Goal: Information Seeking & Learning: Compare options

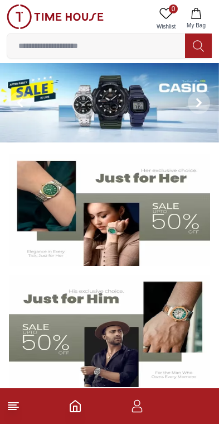
click at [177, 203] on img at bounding box center [110, 210] width 202 height 112
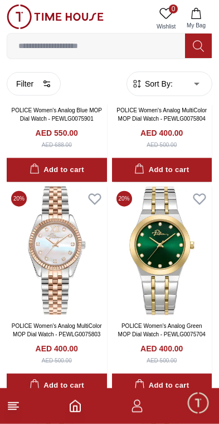
scroll to position [1029, 0]
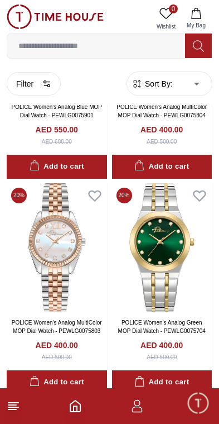
click at [179, 239] on img at bounding box center [162, 247] width 100 height 129
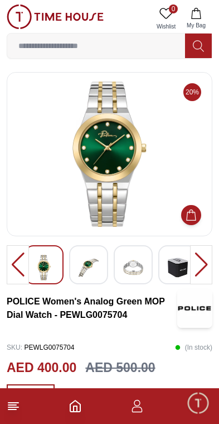
click at [87, 270] on img at bounding box center [89, 268] width 20 height 26
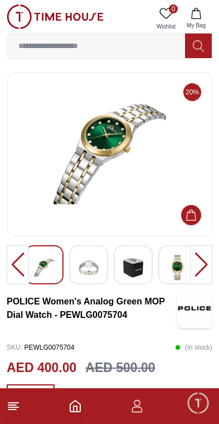
click at [178, 266] on img at bounding box center [178, 268] width 20 height 26
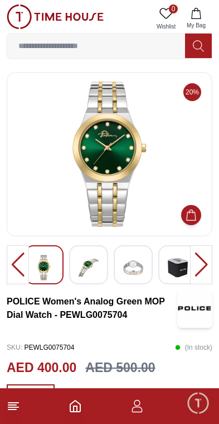
click at [202, 265] on div at bounding box center [201, 264] width 22 height 39
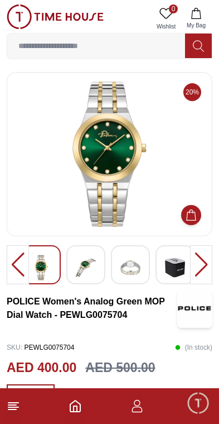
click at [202, 263] on div at bounding box center [201, 264] width 22 height 39
click at [137, 266] on img at bounding box center [131, 268] width 20 height 26
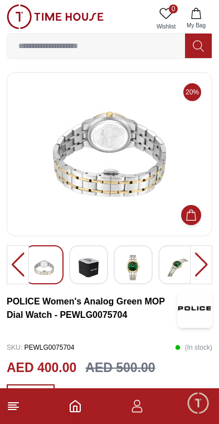
click at [48, 270] on img at bounding box center [44, 268] width 20 height 26
click at [137, 276] on img at bounding box center [133, 268] width 20 height 26
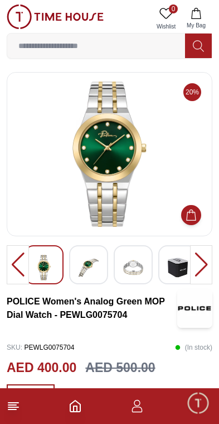
click at [58, 9] on img at bounding box center [55, 16] width 97 height 25
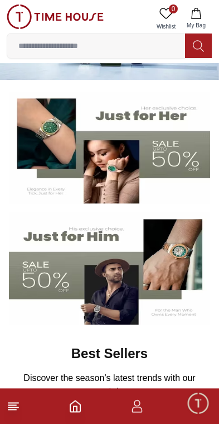
click at [160, 277] on img at bounding box center [110, 268] width 202 height 112
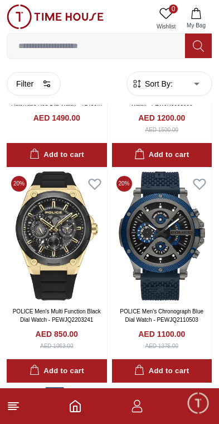
scroll to position [1685, 0]
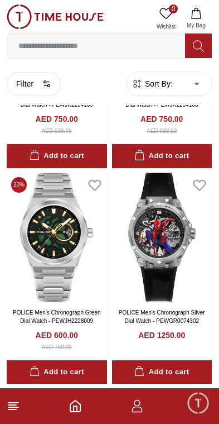
scroll to position [2330, 0]
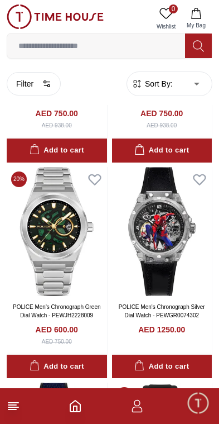
click at [51, 234] on img at bounding box center [57, 231] width 100 height 129
click at [56, 245] on img at bounding box center [57, 231] width 100 height 129
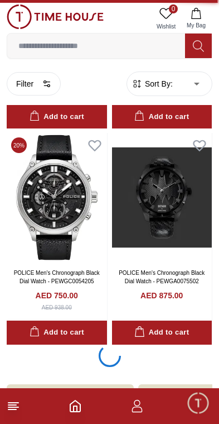
scroll to position [4157, 0]
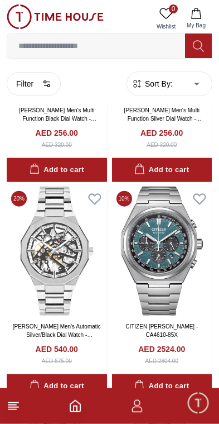
scroll to position [5971, 0]
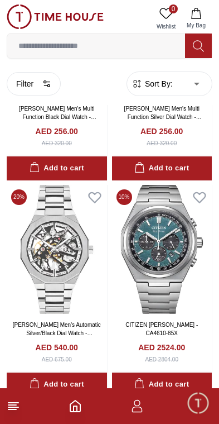
click at [63, 270] on img at bounding box center [57, 249] width 100 height 129
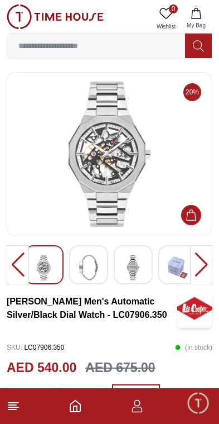
scroll to position [2, 0]
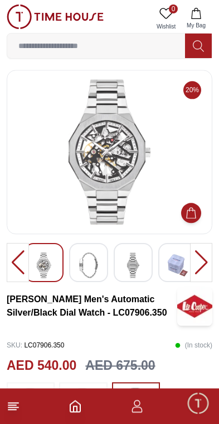
click at [89, 267] on img at bounding box center [89, 265] width 20 height 26
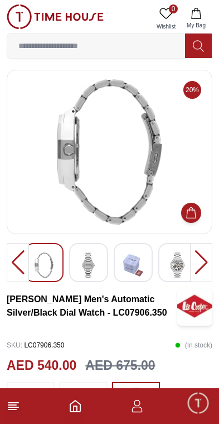
click at [97, 266] on img at bounding box center [89, 265] width 20 height 26
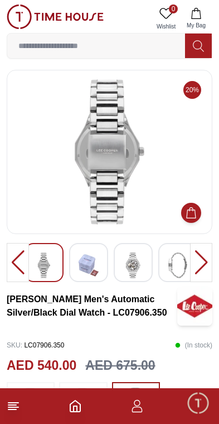
click at [61, 12] on img at bounding box center [55, 16] width 97 height 25
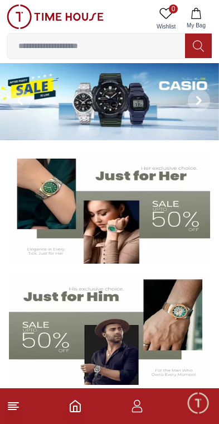
click at [87, 336] on img at bounding box center [110, 328] width 202 height 112
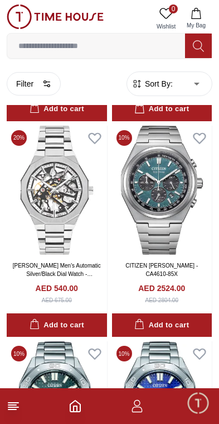
scroll to position [6031, 0]
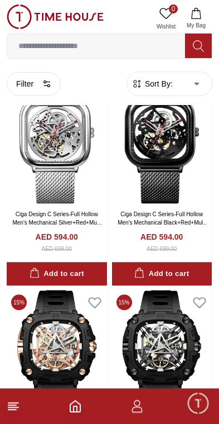
scroll to position [8242, 0]
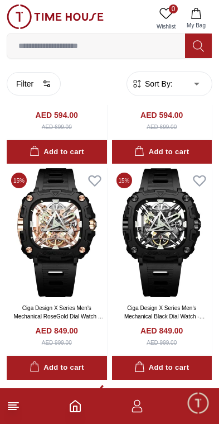
scroll to position [8458, 0]
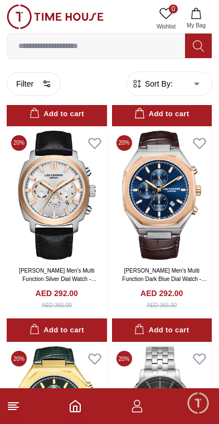
scroll to position [11855, 0]
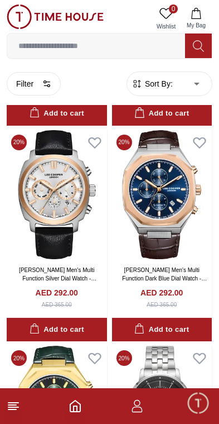
click at [137, 201] on img at bounding box center [162, 194] width 100 height 129
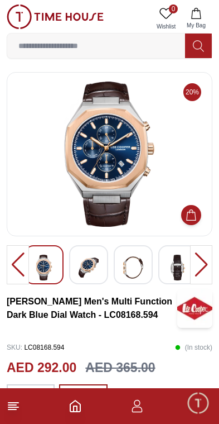
click at [97, 265] on img at bounding box center [89, 268] width 20 height 26
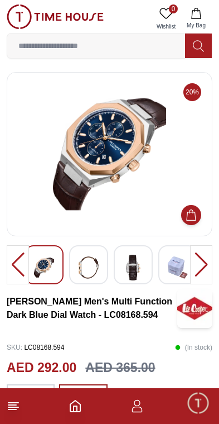
click at [49, 262] on img at bounding box center [44, 268] width 20 height 26
click at [85, 262] on img at bounding box center [89, 268] width 20 height 26
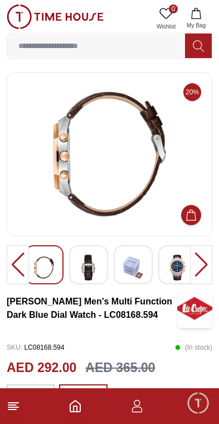
click at [84, 272] on img at bounding box center [89, 268] width 20 height 26
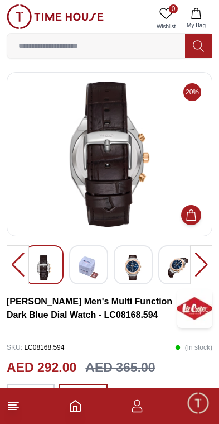
click at [87, 267] on img at bounding box center [89, 268] width 20 height 26
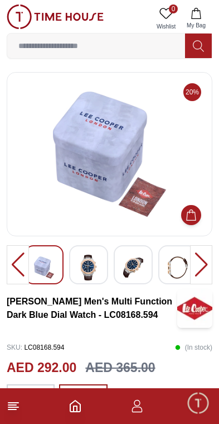
click at [90, 257] on img at bounding box center [89, 268] width 20 height 26
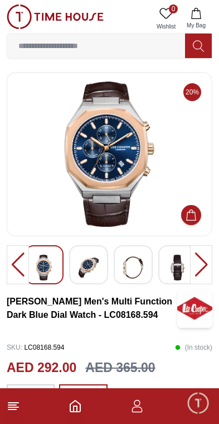
click at [87, 270] on img at bounding box center [89, 268] width 20 height 26
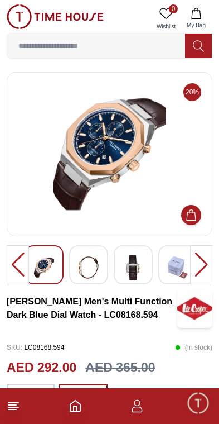
click at [88, 268] on img at bounding box center [89, 268] width 20 height 26
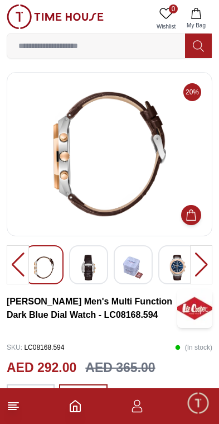
click at [95, 271] on img at bounding box center [89, 268] width 20 height 26
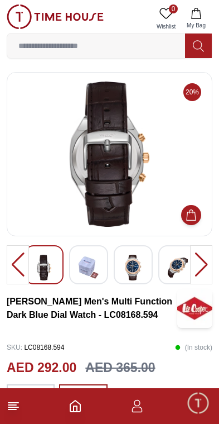
click at [123, 264] on img at bounding box center [133, 268] width 20 height 26
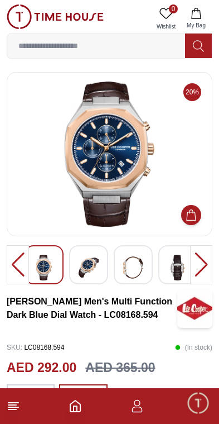
click at [16, 260] on div at bounding box center [18, 264] width 22 height 39
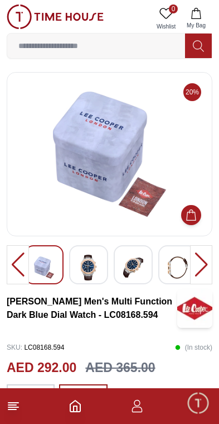
click at [19, 264] on div at bounding box center [18, 264] width 22 height 39
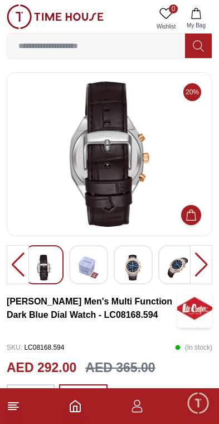
click at [20, 258] on div at bounding box center [18, 264] width 22 height 39
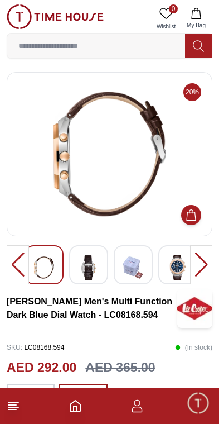
click at [18, 410] on icon at bounding box center [13, 405] width 13 height 13
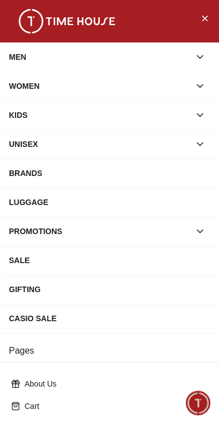
click at [23, 54] on div "MEN" at bounding box center [99, 57] width 181 height 20
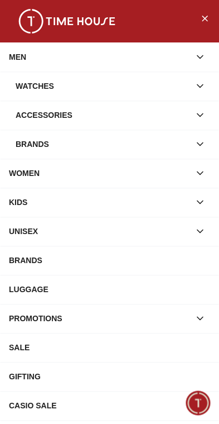
click at [41, 87] on div "Watches" at bounding box center [103, 86] width 175 height 20
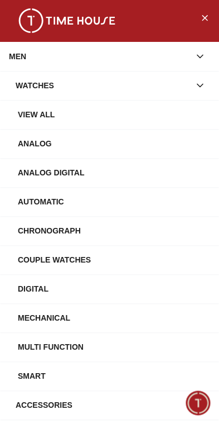
scroll to position [7, 0]
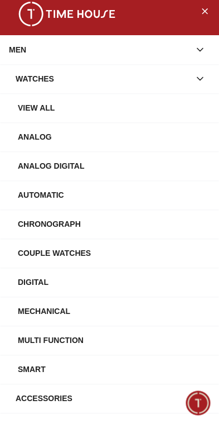
click at [49, 308] on div "Mechanical" at bounding box center [114, 311] width 193 height 20
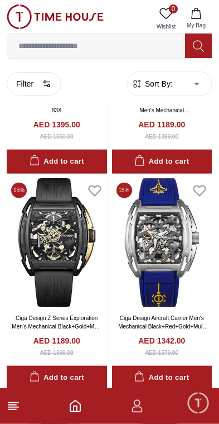
scroll to position [186, 0]
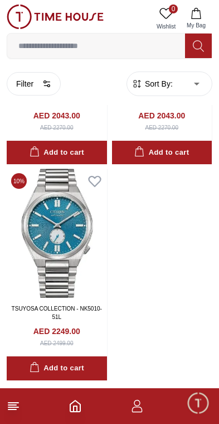
scroll to position [4083, 0]
